Goal: Information Seeking & Learning: Learn about a topic

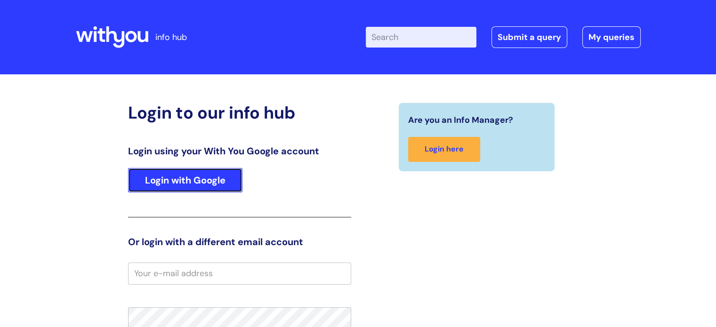
click at [176, 181] on link "Login with Google" at bounding box center [185, 180] width 114 height 24
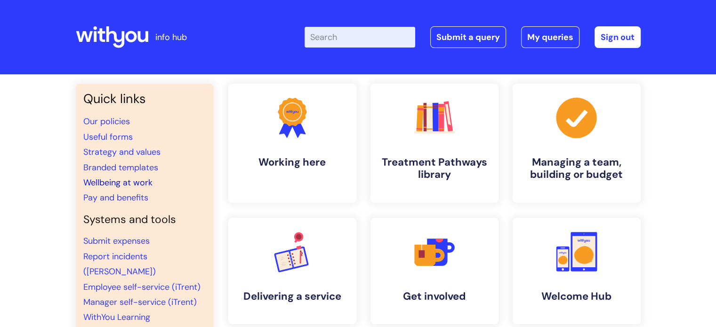
click at [135, 184] on link "Wellbeing at work" at bounding box center [117, 182] width 69 height 11
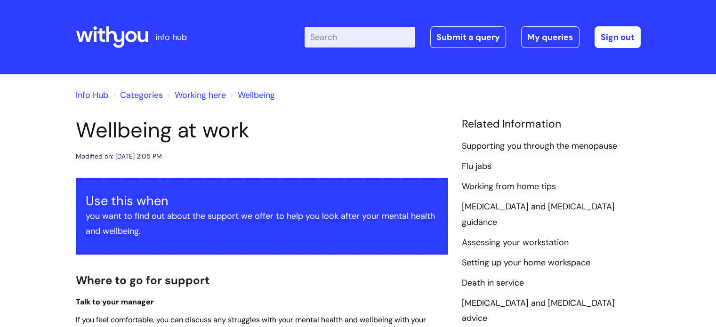
click at [271, 64] on div "Enter your search term here... Search Submit a query My queries Welcome [PERSON…" at bounding box center [428, 37] width 425 height 56
